Goal: Task Accomplishment & Management: Manage account settings

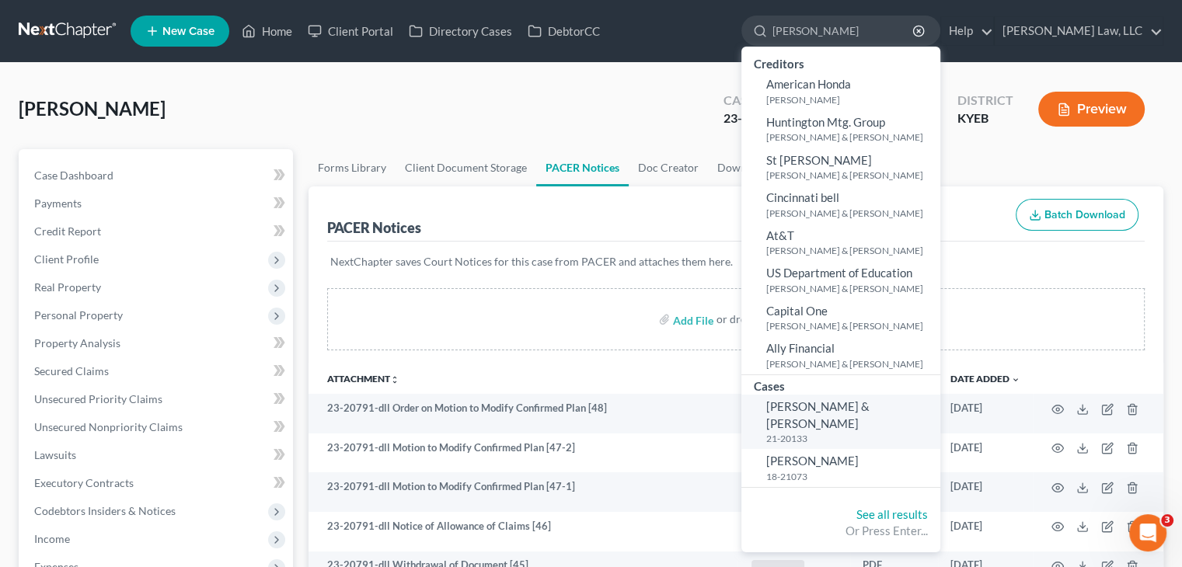
type input "[PERSON_NAME]"
click at [868, 412] on span "[PERSON_NAME] & [PERSON_NAME]" at bounding box center [817, 414] width 103 height 30
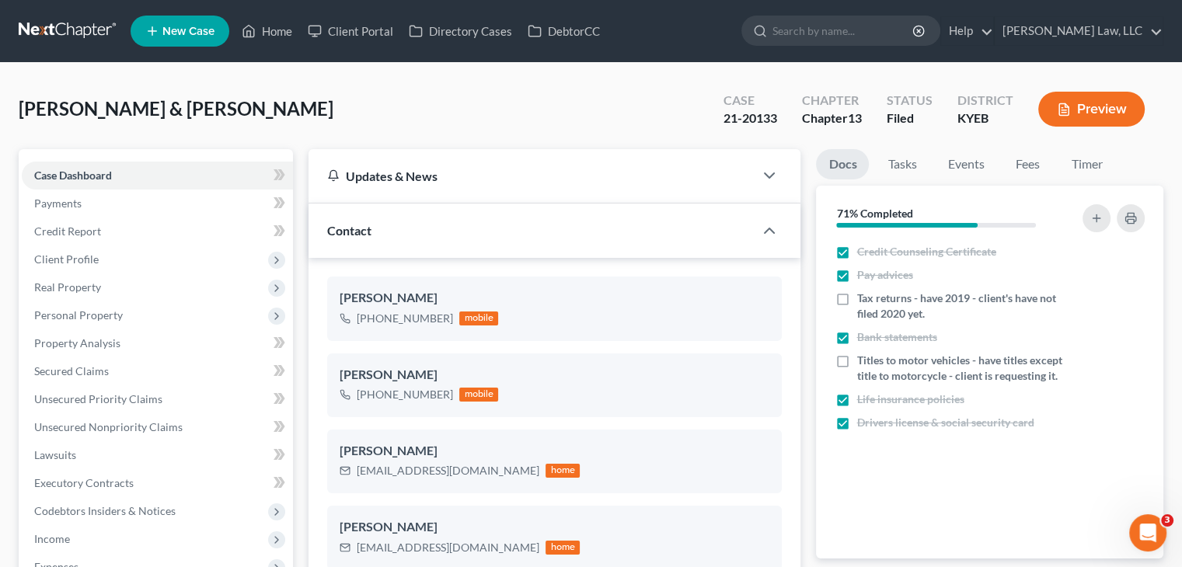
scroll to position [5525, 0]
drag, startPoint x: 771, startPoint y: 117, endPoint x: 718, endPoint y: 122, distance: 53.0
click at [718, 122] on div "Case 21-20133" at bounding box center [750, 111] width 78 height 46
click at [766, 130] on div "Case 21-20133" at bounding box center [750, 111] width 78 height 46
click at [771, 126] on div "21-20133" at bounding box center [750, 119] width 54 height 18
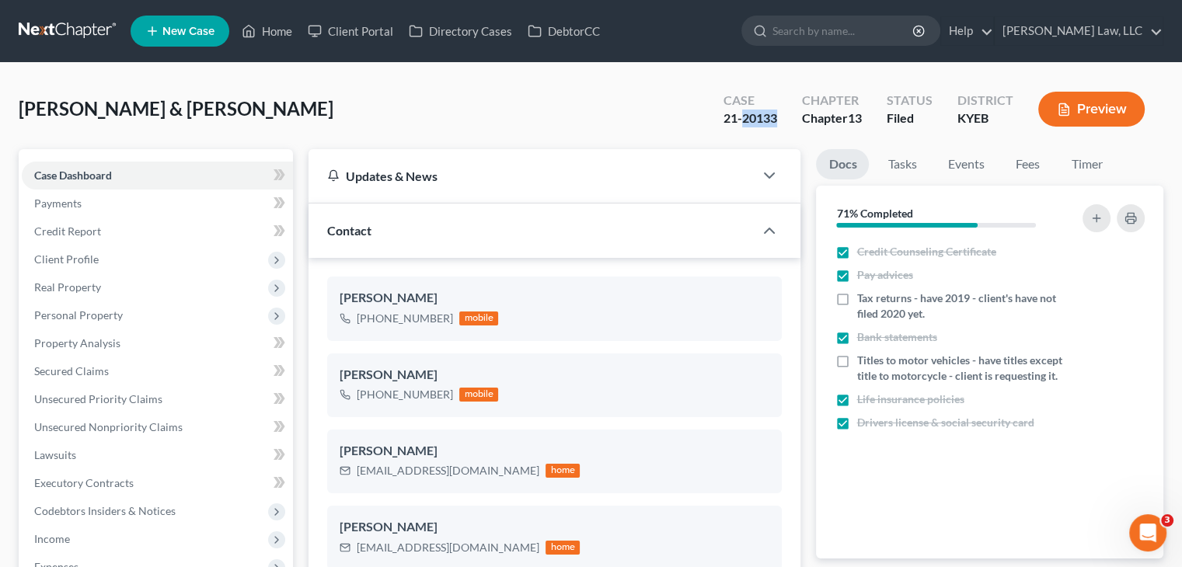
click at [771, 126] on div "21-20133" at bounding box center [750, 119] width 54 height 18
click at [764, 119] on div "21-20133" at bounding box center [750, 119] width 54 height 18
drag, startPoint x: 778, startPoint y: 121, endPoint x: 721, endPoint y: 120, distance: 57.5
click at [721, 120] on div "Case 21-20133" at bounding box center [750, 111] width 78 height 46
copy div "21-20133"
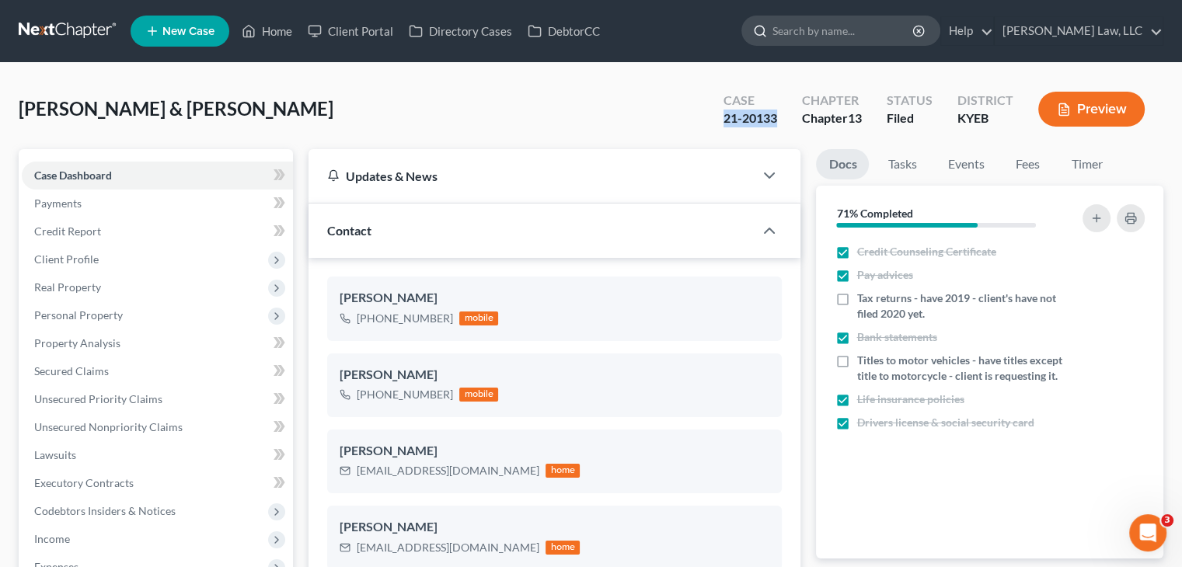
click at [842, 33] on input "search" at bounding box center [843, 30] width 142 height 29
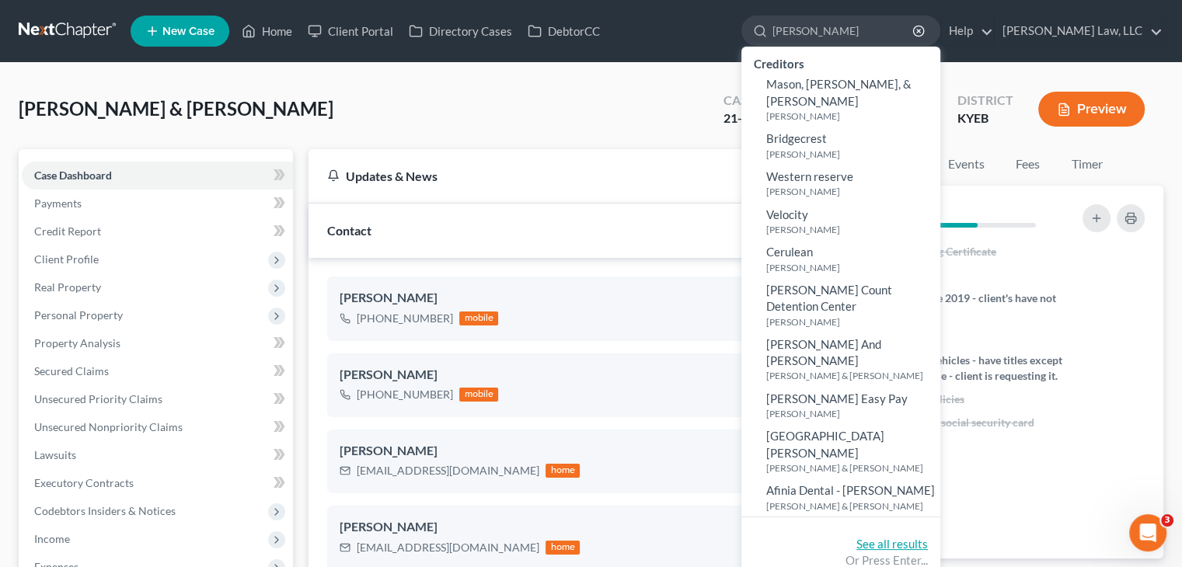
type input "[PERSON_NAME]"
click at [879, 537] on link "See all results" at bounding box center [891, 544] width 71 height 14
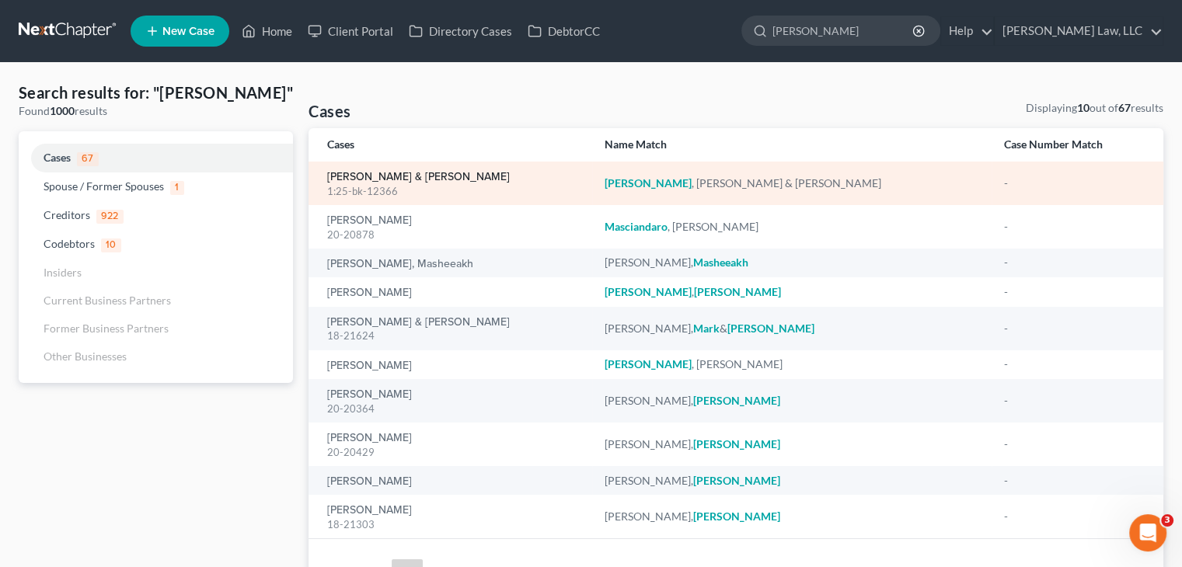
click at [441, 175] on link "[PERSON_NAME] & [PERSON_NAME]" at bounding box center [418, 177] width 183 height 11
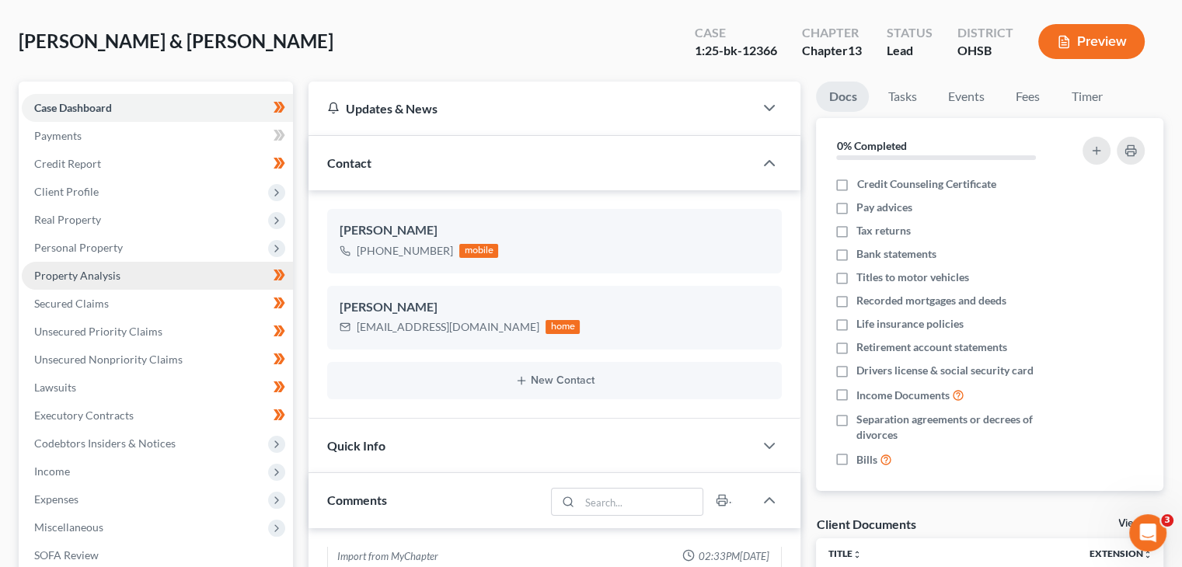
scroll to position [12, 0]
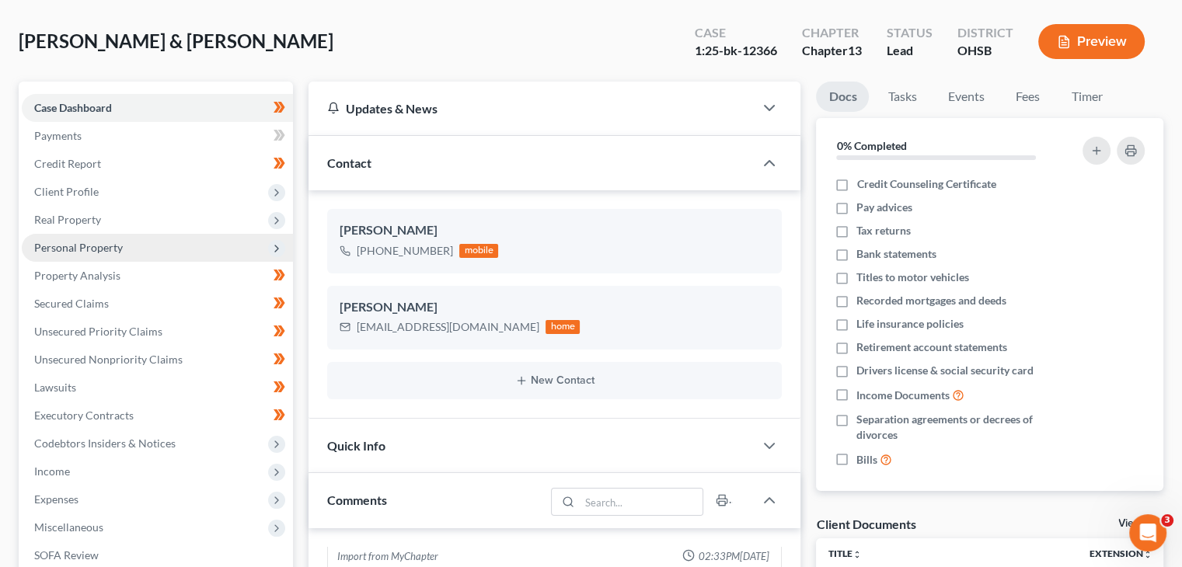
click at [211, 247] on span "Personal Property" at bounding box center [157, 248] width 271 height 28
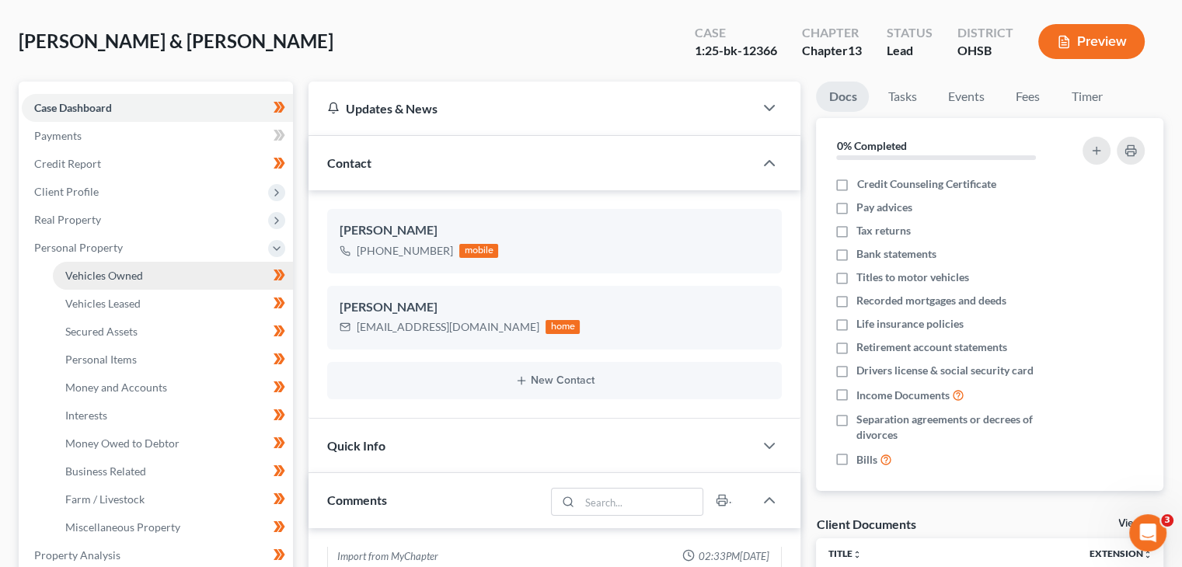
click at [182, 271] on link "Vehicles Owned" at bounding box center [173, 276] width 240 height 28
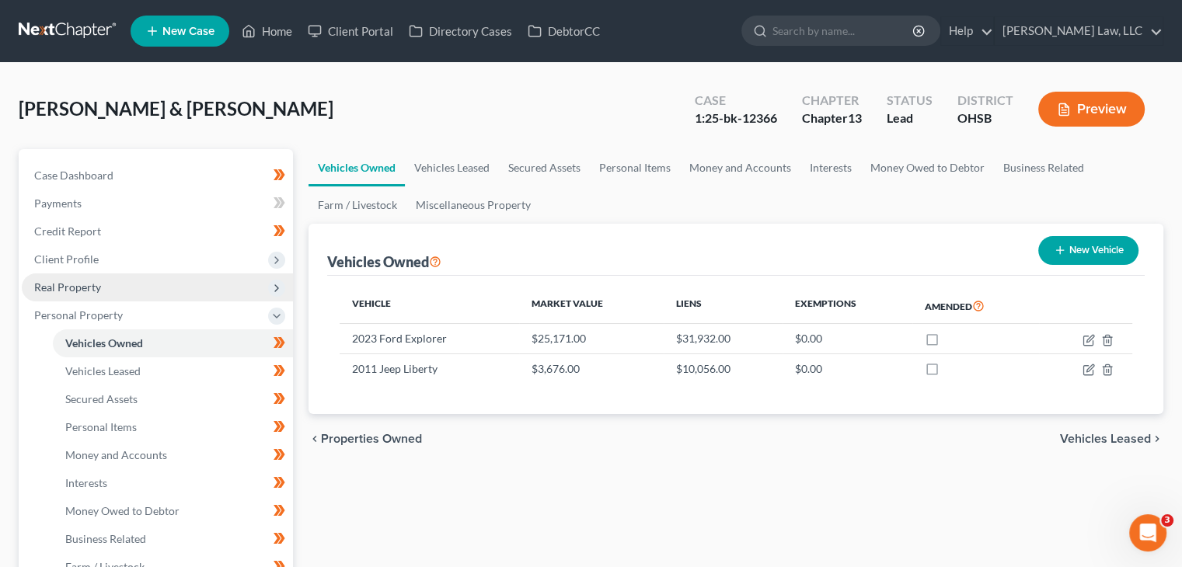
click at [144, 284] on span "Real Property" at bounding box center [157, 287] width 271 height 28
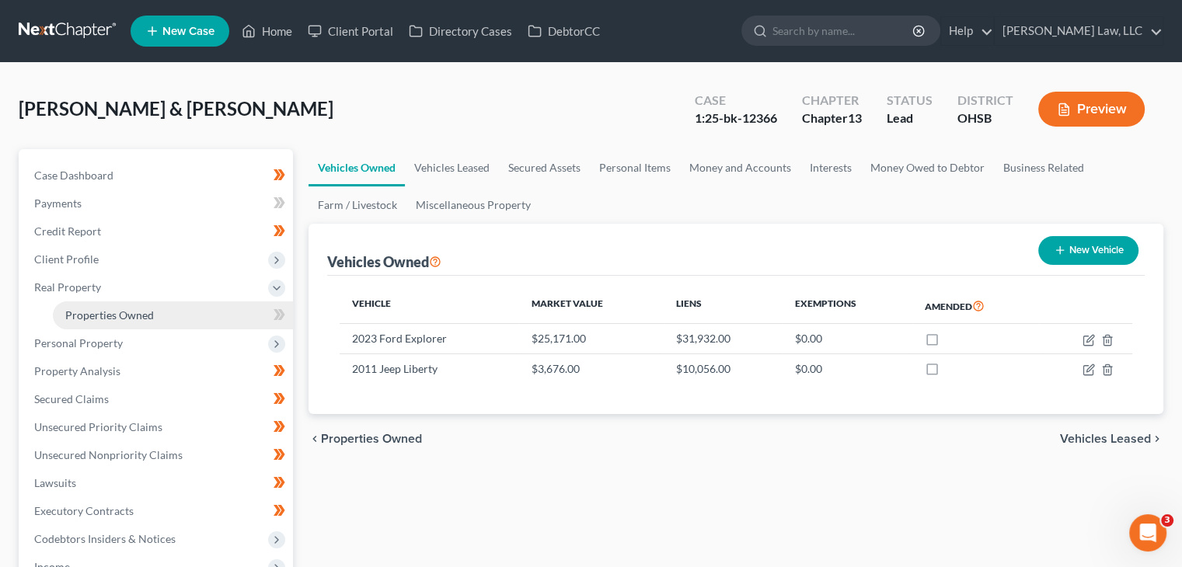
click at [137, 314] on span "Properties Owned" at bounding box center [109, 314] width 89 height 13
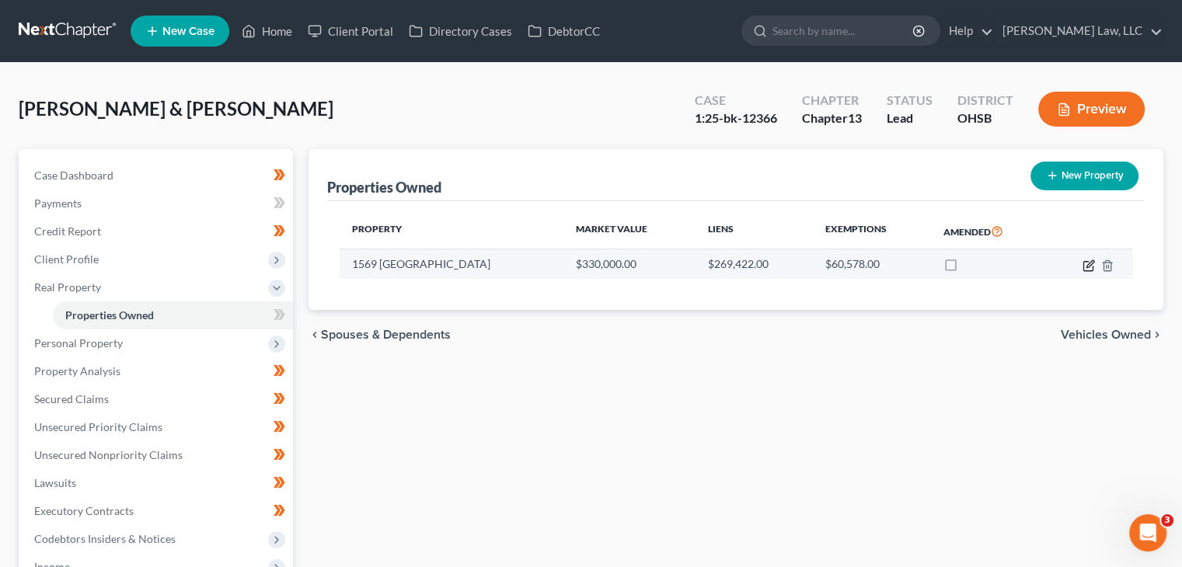
click at [1091, 266] on icon "button" at bounding box center [1088, 265] width 12 height 12
select select "36"
select select "2"
select select "0"
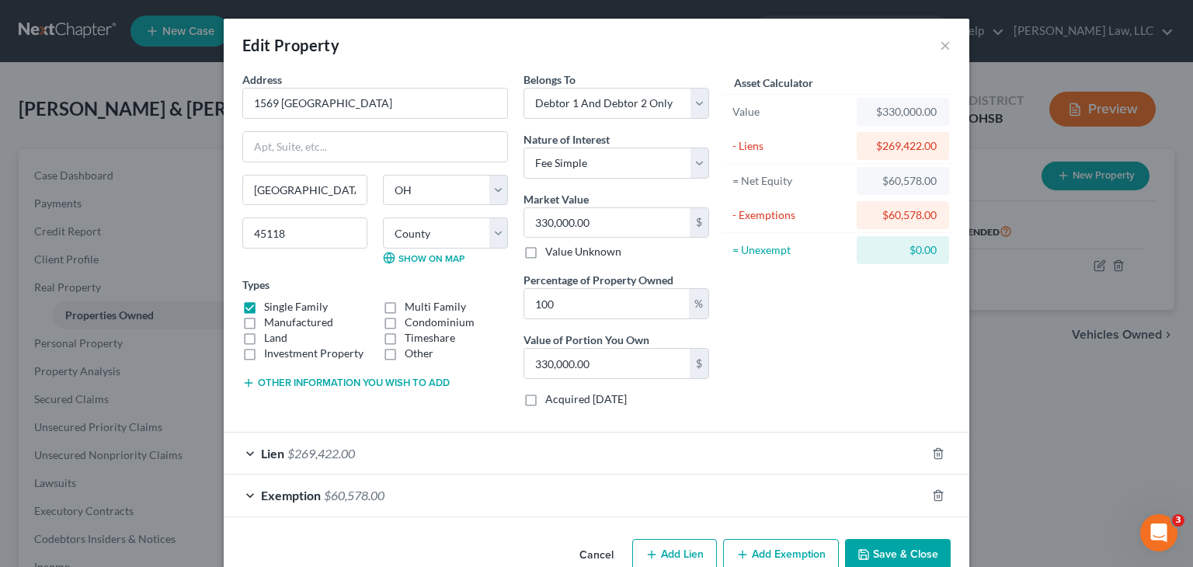
click at [933, 43] on div "Edit Property ×" at bounding box center [597, 45] width 746 height 53
click at [940, 43] on button "×" at bounding box center [945, 45] width 11 height 19
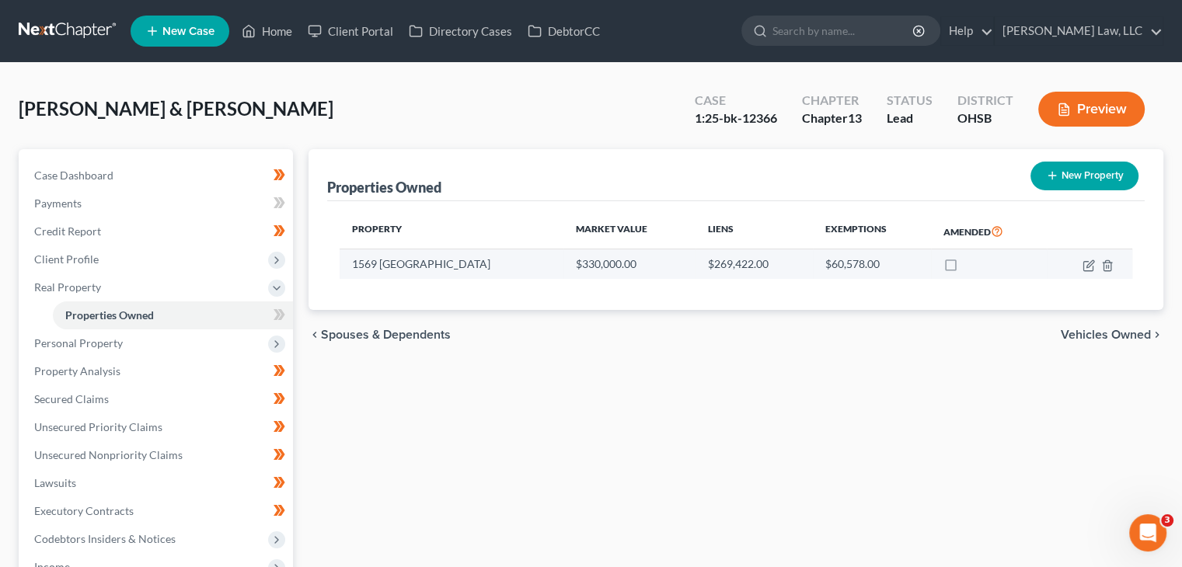
drag, startPoint x: 490, startPoint y: 256, endPoint x: 348, endPoint y: 258, distance: 142.2
click at [348, 258] on td "1569 [GEOGRAPHIC_DATA]" at bounding box center [451, 264] width 224 height 30
copy td "1569 [GEOGRAPHIC_DATA]"
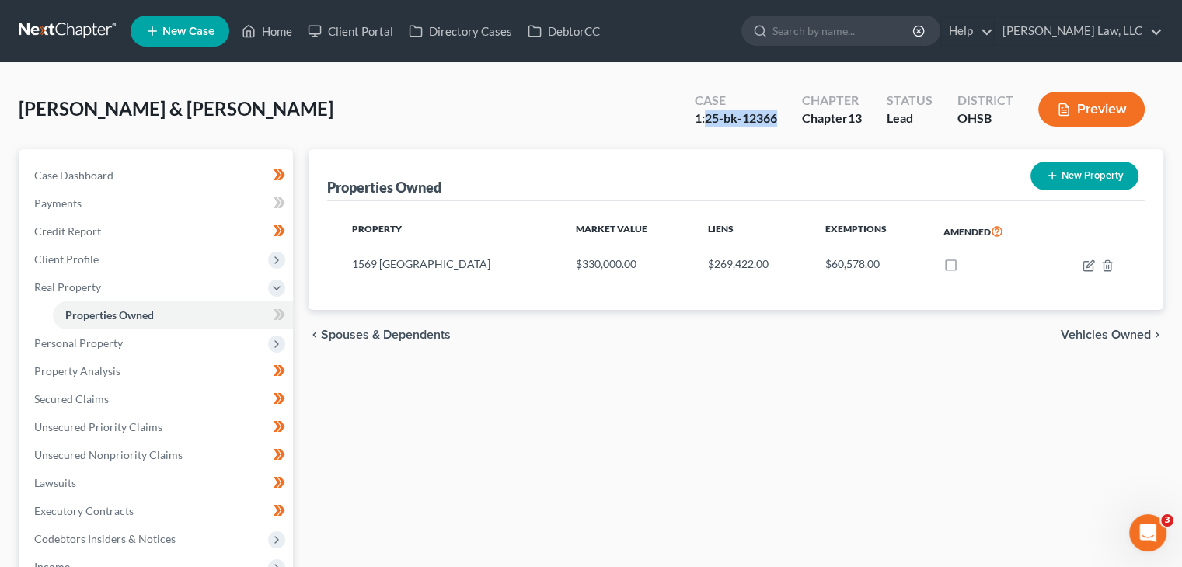
drag, startPoint x: 779, startPoint y: 118, endPoint x: 705, endPoint y: 119, distance: 73.8
click at [705, 119] on div "Case 1:25-bk-12366" at bounding box center [735, 111] width 107 height 46
copy div "25-bk-12366"
